Goal: Information Seeking & Learning: Learn about a topic

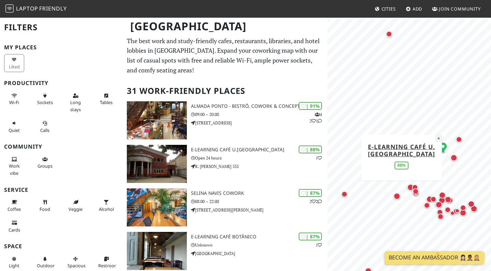
click at [439, 141] on button "×" at bounding box center [438, 138] width 6 height 7
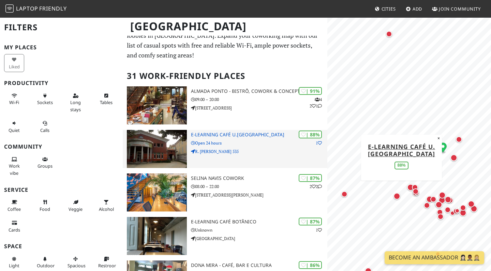
scroll to position [18, 0]
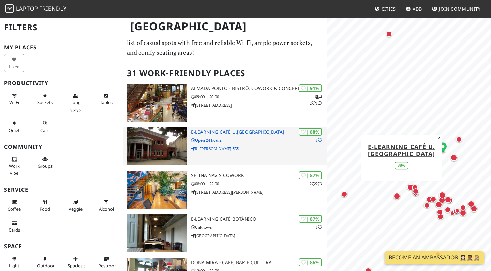
click at [212, 130] on h3 "e-learning Café U.[GEOGRAPHIC_DATA]" at bounding box center [259, 132] width 136 height 6
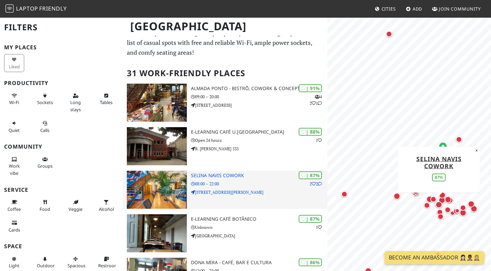
click at [216, 175] on h3 "Selina Navis CoWork" at bounding box center [259, 176] width 136 height 6
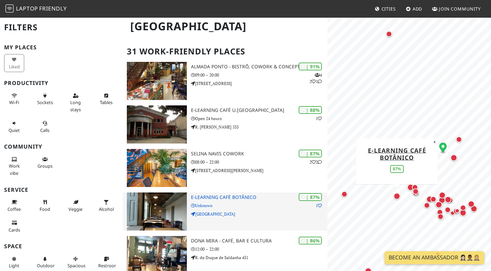
scroll to position [43, 0]
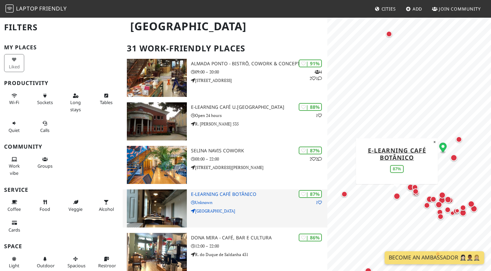
click at [245, 208] on p "Rua do Campo Alegre" at bounding box center [259, 211] width 136 height 6
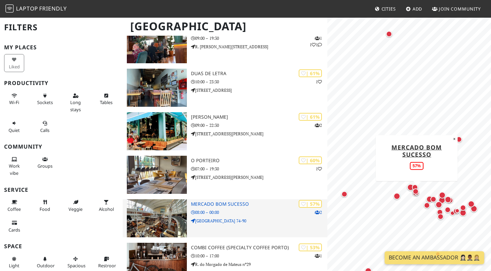
scroll to position [1133, 0]
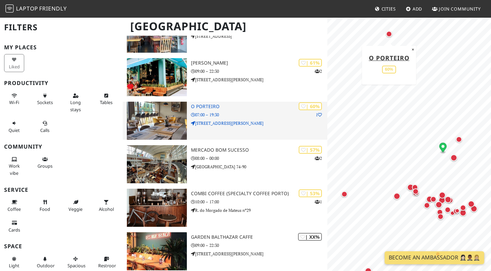
click at [220, 120] on p "R. de Maria Lina Alves Maia 24" at bounding box center [259, 123] width 136 height 6
click at [162, 127] on img at bounding box center [157, 121] width 60 height 38
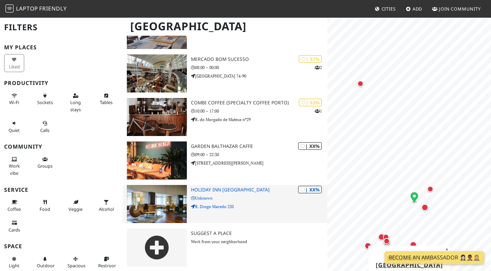
scroll to position [1224, 0]
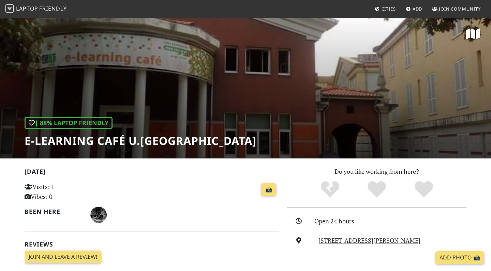
click at [212, 130] on div "| 88% Laptop Friendly e-learning Café U.Porto" at bounding box center [245, 88] width 491 height 142
click at [249, 85] on div "| 88% Laptop Friendly e-learning Café U.Porto" at bounding box center [245, 88] width 491 height 142
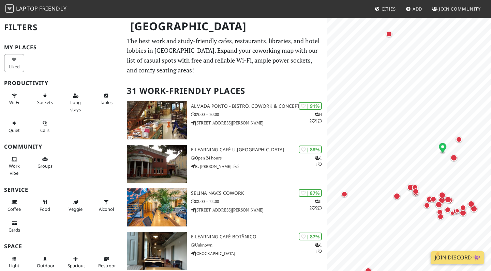
click at [28, 9] on span "Laptop" at bounding box center [27, 8] width 22 height 7
